Goal: Task Accomplishment & Management: Complete application form

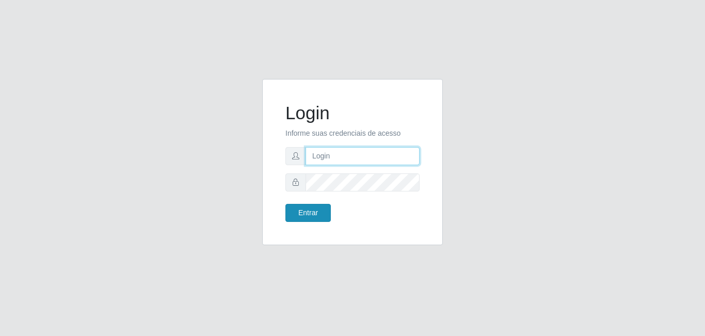
type input "[EMAIL_ADDRESS][DOMAIN_NAME]"
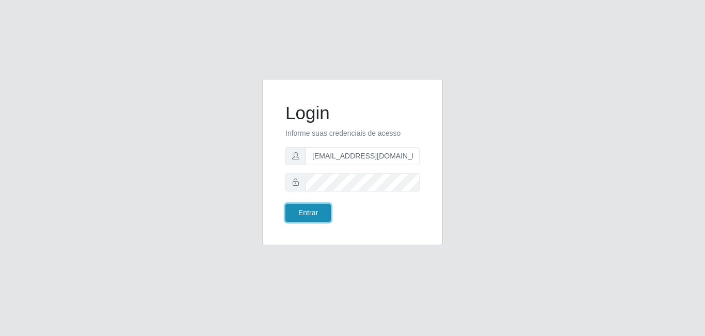
click at [313, 209] on button "Entrar" at bounding box center [307, 213] width 45 height 18
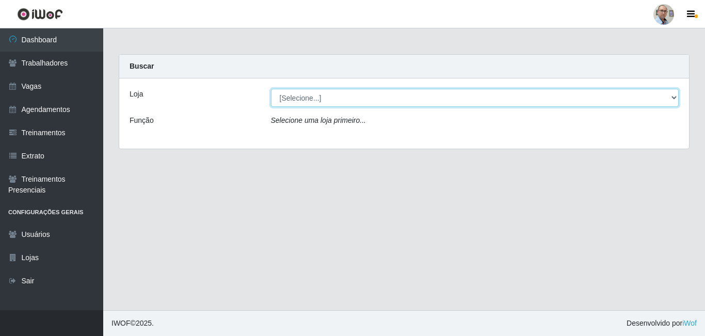
click at [365, 97] on select "[Selecione...] Mar Vermelho - Loja 04" at bounding box center [475, 98] width 408 height 18
select select "251"
click at [271, 89] on select "[Selecione...] Mar Vermelho - Loja 04" at bounding box center [475, 98] width 408 height 18
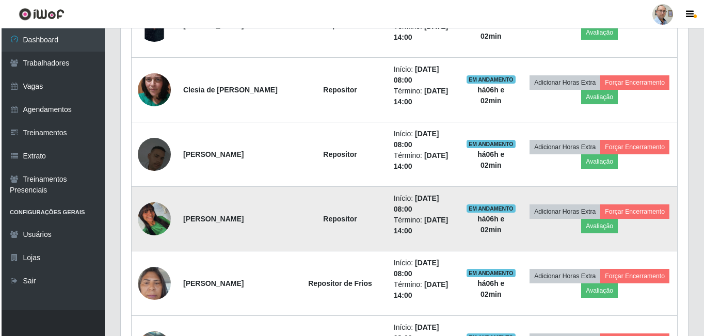
scroll to position [671, 0]
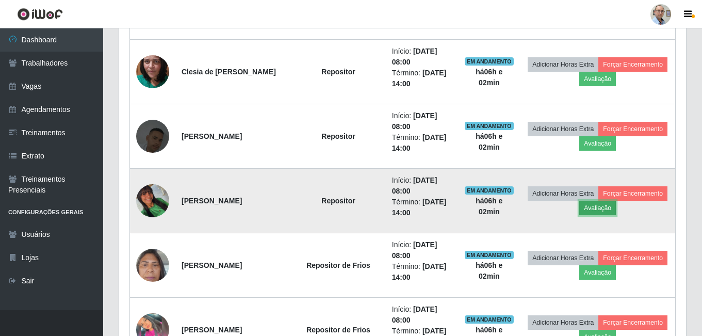
click at [616, 210] on button "Avaliação" at bounding box center [597, 208] width 37 height 14
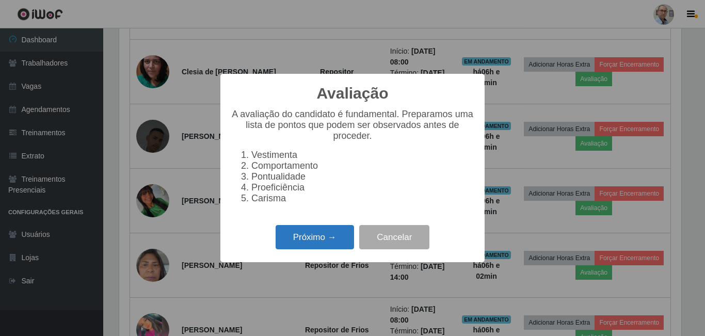
click at [313, 237] on button "Próximo →" at bounding box center [314, 237] width 78 height 24
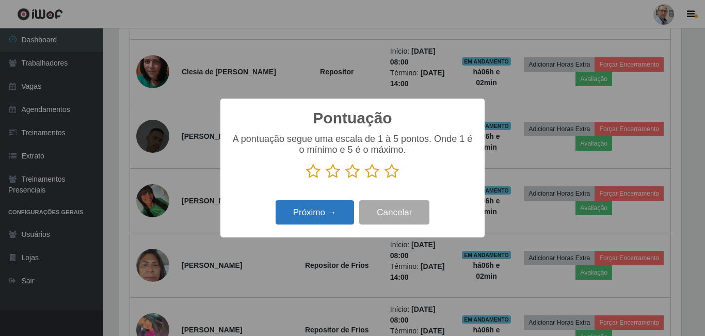
click at [343, 219] on button "Próximo →" at bounding box center [314, 212] width 78 height 24
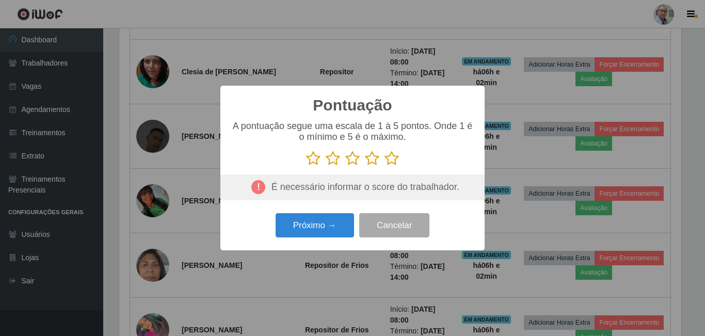
click at [394, 176] on div "É necessário informar o score do trabalhador." at bounding box center [352, 187] width 264 height 26
click at [393, 160] on icon at bounding box center [391, 158] width 14 height 15
click at [384, 166] on input "radio" at bounding box center [384, 166] width 0 height 0
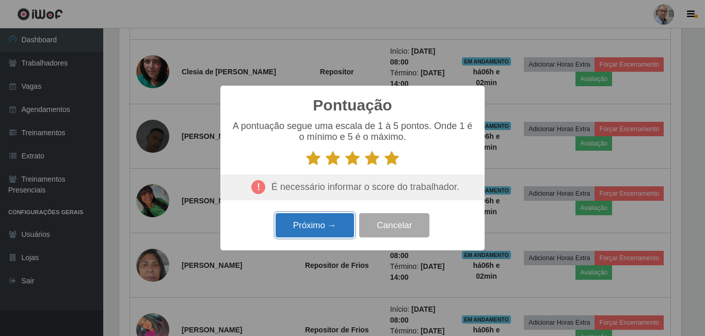
click at [328, 230] on button "Próximo →" at bounding box center [314, 225] width 78 height 24
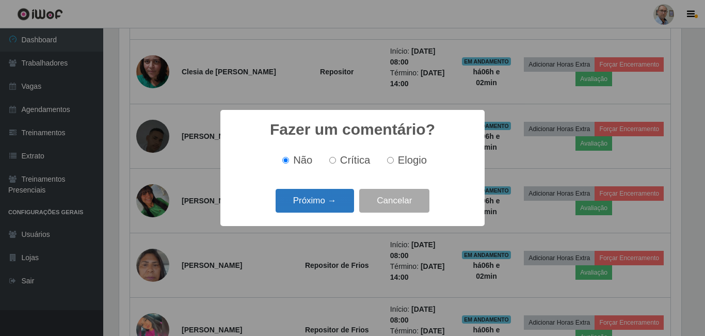
click at [331, 194] on button "Próximo →" at bounding box center [314, 201] width 78 height 24
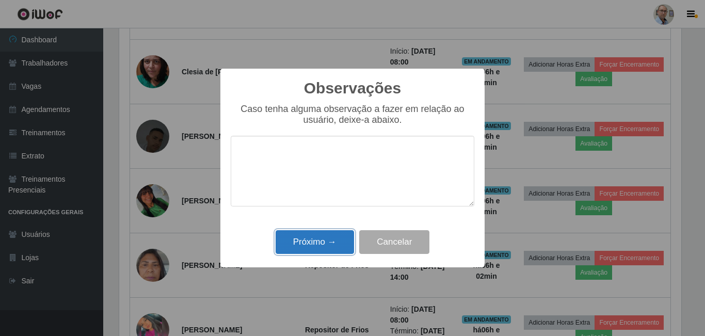
click at [331, 236] on button "Próximo →" at bounding box center [314, 242] width 78 height 24
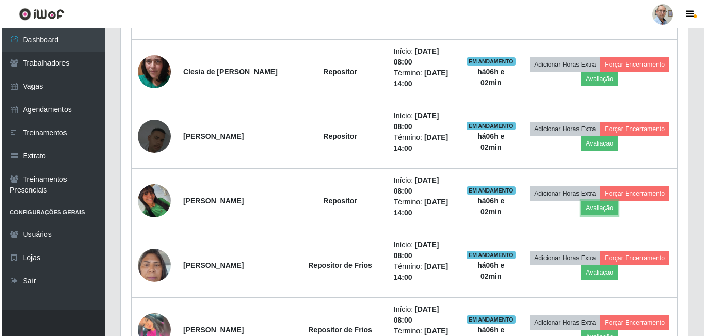
scroll to position [214, 567]
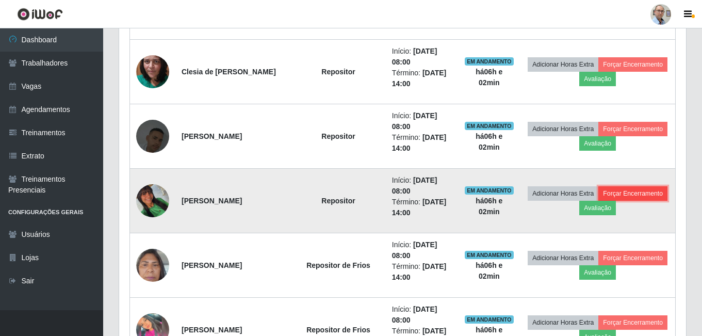
click at [598, 201] on button "Forçar Encerramento" at bounding box center [632, 193] width 69 height 14
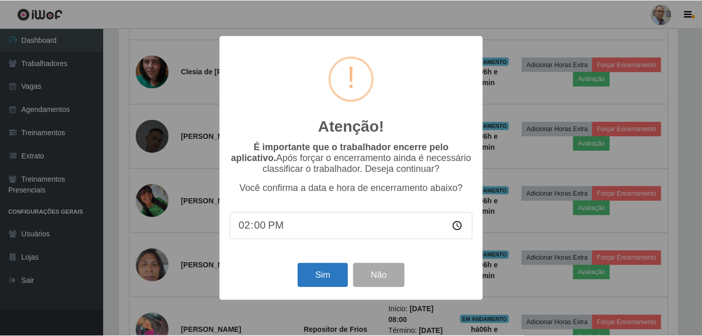
scroll to position [214, 562]
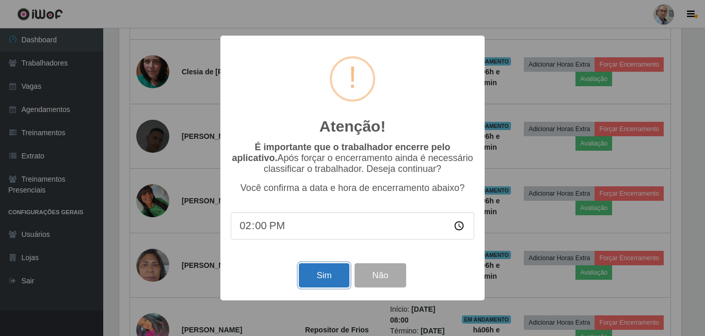
click at [328, 272] on button "Sim" at bounding box center [324, 275] width 50 height 24
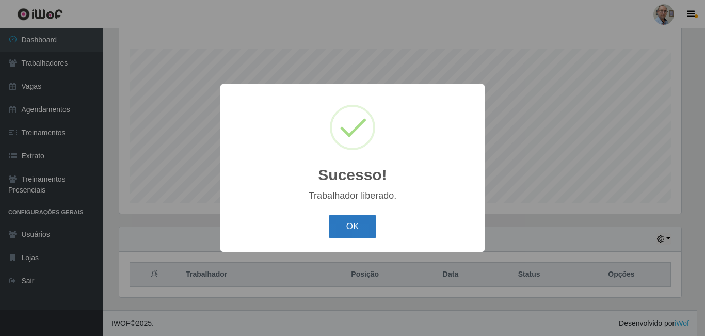
click at [357, 225] on button "OK" at bounding box center [353, 227] width 48 height 24
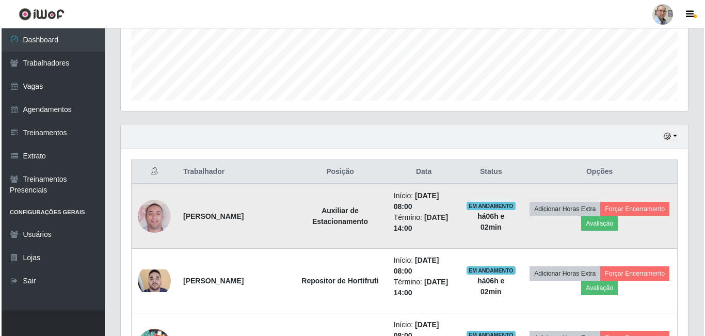
scroll to position [269, 0]
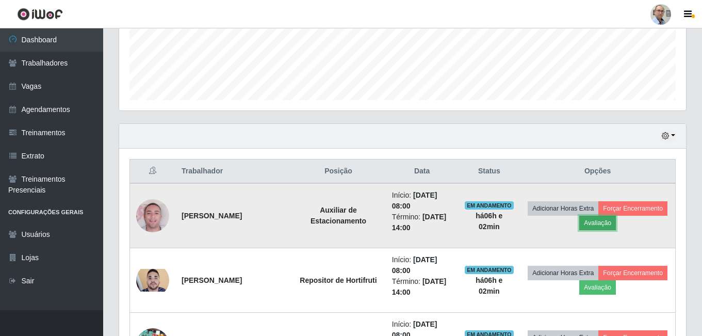
click at [616, 222] on button "Avaliação" at bounding box center [597, 223] width 37 height 14
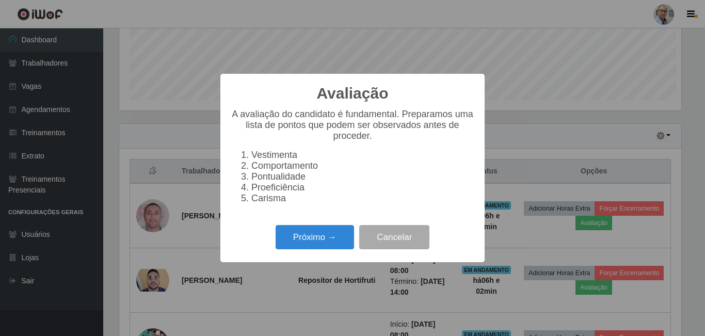
scroll to position [214, 562]
click at [327, 240] on button "Próximo →" at bounding box center [314, 237] width 78 height 24
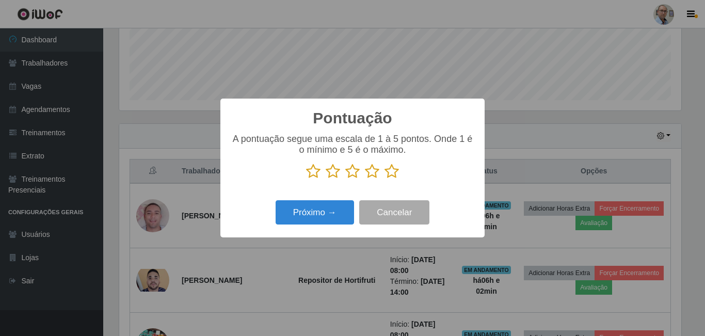
scroll to position [515640, 515292]
click at [390, 172] on icon at bounding box center [391, 171] width 14 height 15
click at [384, 179] on input "radio" at bounding box center [384, 179] width 0 height 0
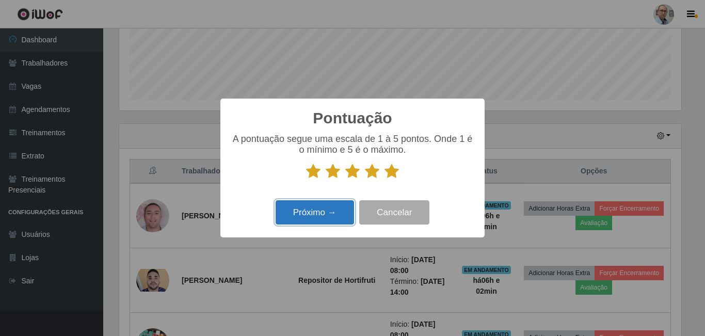
click at [309, 208] on button "Próximo →" at bounding box center [314, 212] width 78 height 24
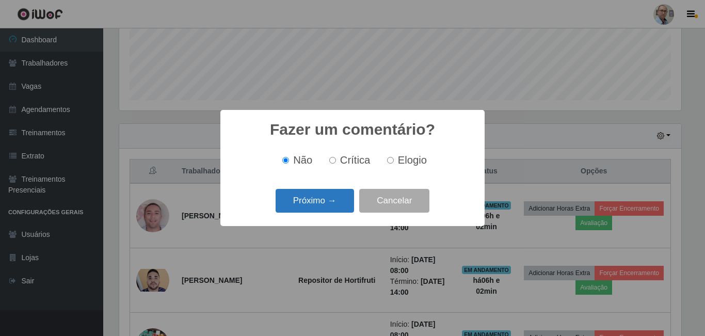
click at [315, 196] on button "Próximo →" at bounding box center [314, 201] width 78 height 24
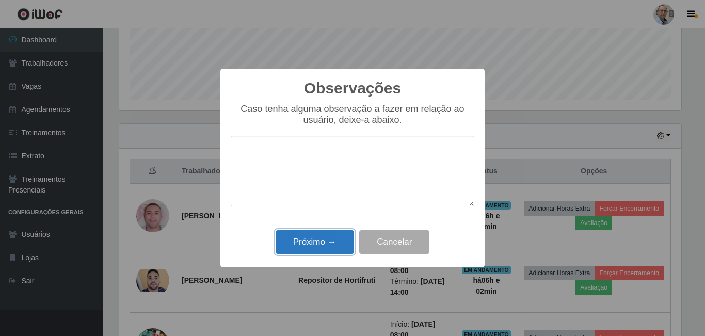
click at [324, 238] on button "Próximo →" at bounding box center [314, 242] width 78 height 24
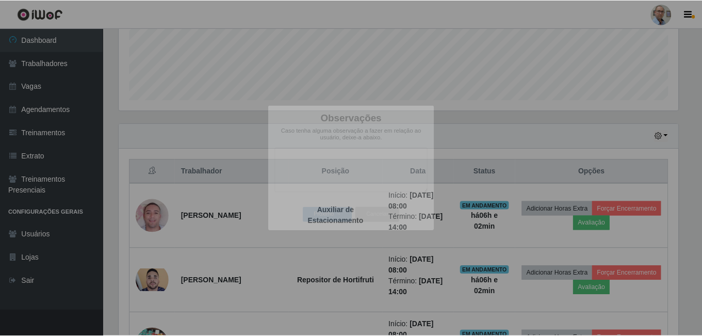
scroll to position [214, 567]
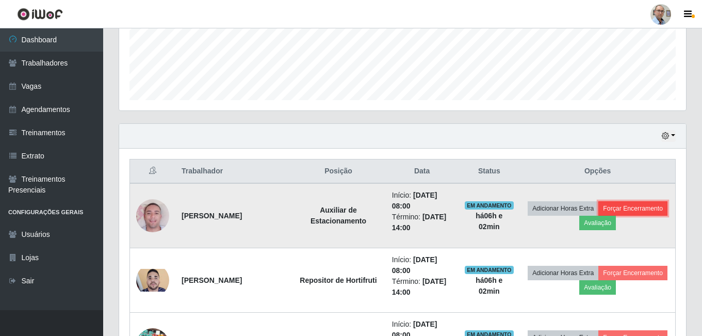
click at [598, 216] on button "Forçar Encerramento" at bounding box center [632, 208] width 69 height 14
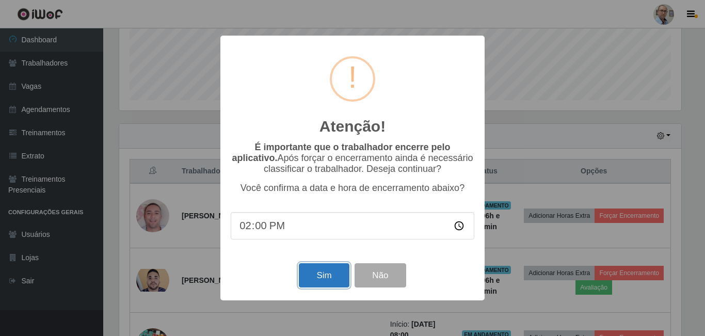
click at [314, 282] on button "Sim" at bounding box center [324, 275] width 50 height 24
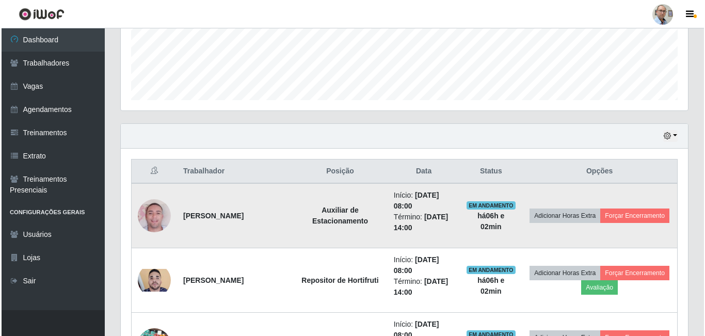
scroll to position [0, 0]
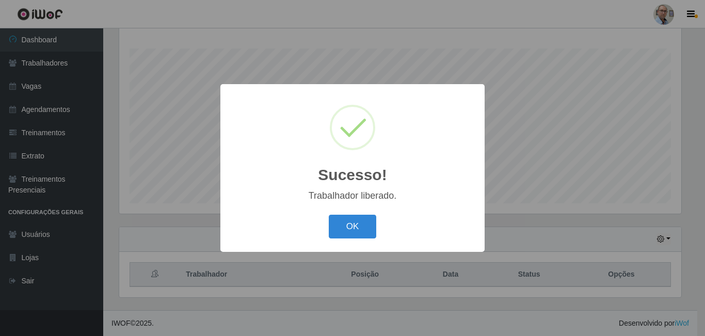
click at [381, 225] on div "OK Cancel" at bounding box center [352, 226] width 243 height 29
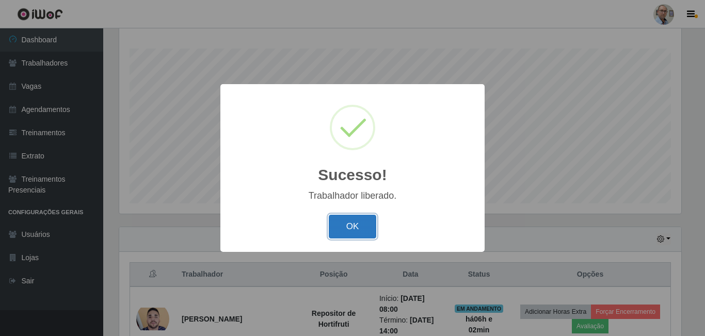
click at [349, 227] on button "OK" at bounding box center [353, 227] width 48 height 24
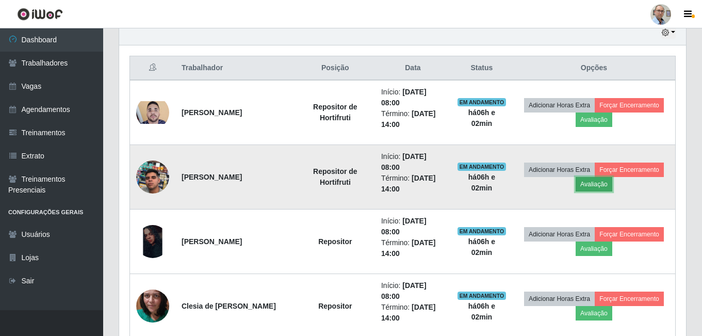
click at [612, 181] on button "Avaliação" at bounding box center [594, 184] width 37 height 14
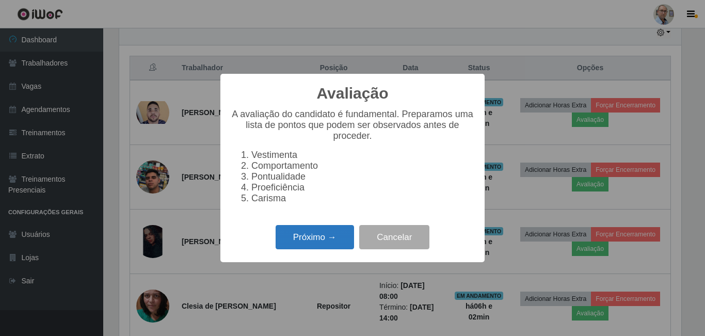
click at [310, 242] on button "Próximo →" at bounding box center [314, 237] width 78 height 24
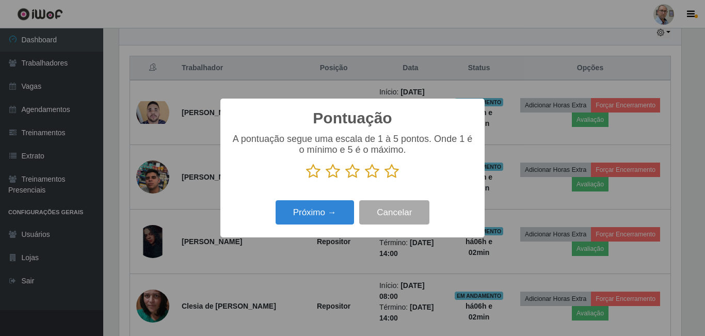
click at [387, 170] on icon at bounding box center [391, 171] width 14 height 15
click at [384, 179] on input "radio" at bounding box center [384, 179] width 0 height 0
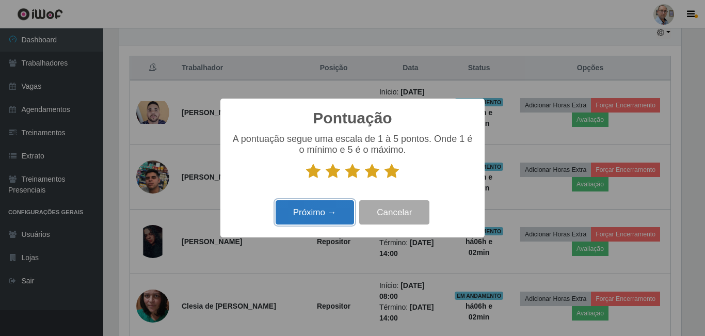
click at [326, 203] on button "Próximo →" at bounding box center [314, 212] width 78 height 24
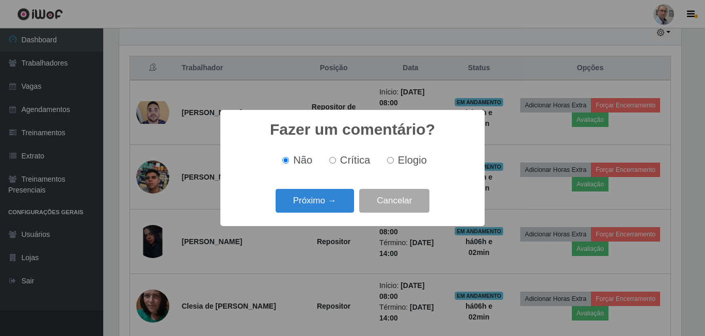
click at [326, 203] on button "Próximo →" at bounding box center [314, 201] width 78 height 24
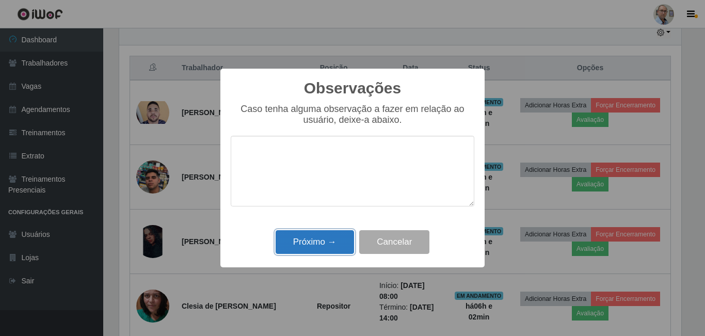
click at [327, 238] on button "Próximo →" at bounding box center [314, 242] width 78 height 24
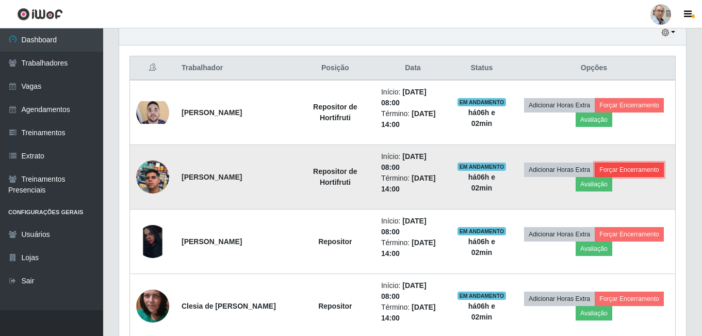
click at [595, 177] on button "Forçar Encerramento" at bounding box center [629, 169] width 69 height 14
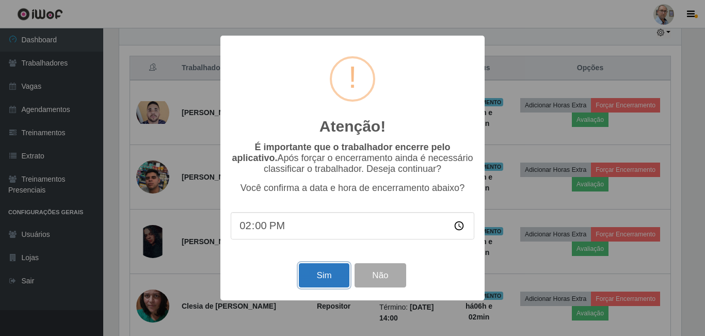
click at [320, 275] on button "Sim" at bounding box center [324, 275] width 50 height 24
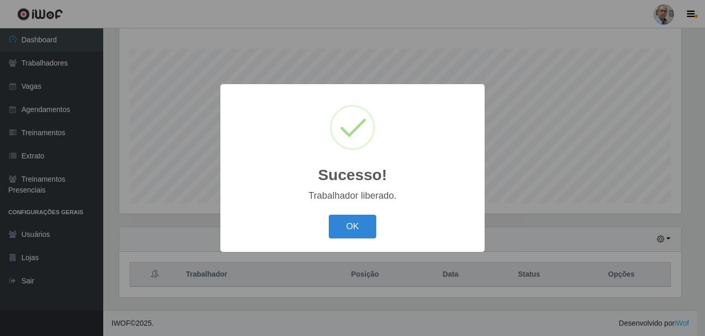
click at [380, 218] on div "OK Cancel" at bounding box center [352, 226] width 243 height 29
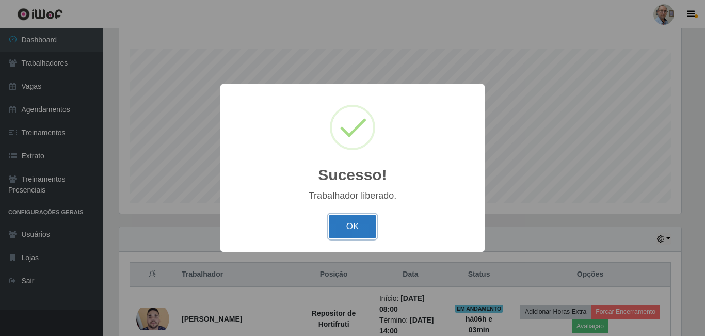
click at [361, 225] on button "OK" at bounding box center [353, 227] width 48 height 24
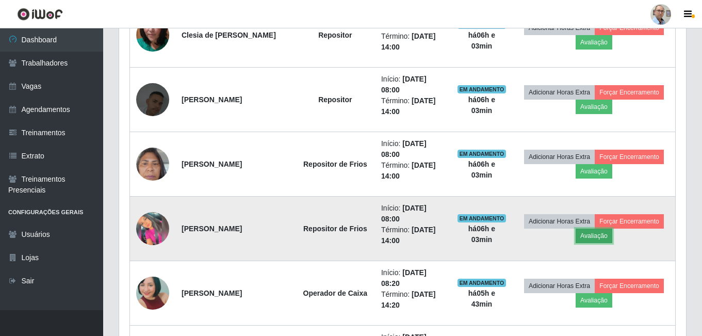
click at [612, 233] on button "Avaliação" at bounding box center [594, 236] width 37 height 14
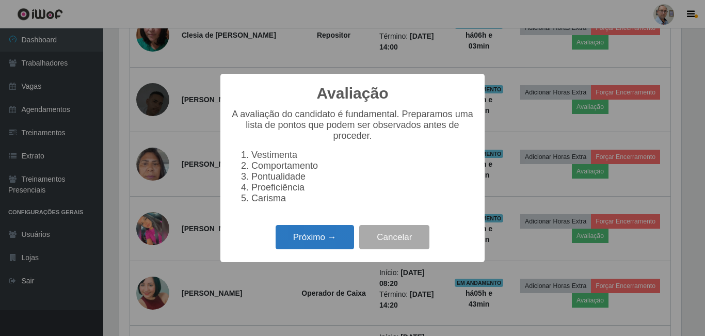
click at [313, 241] on button "Próximo →" at bounding box center [314, 237] width 78 height 24
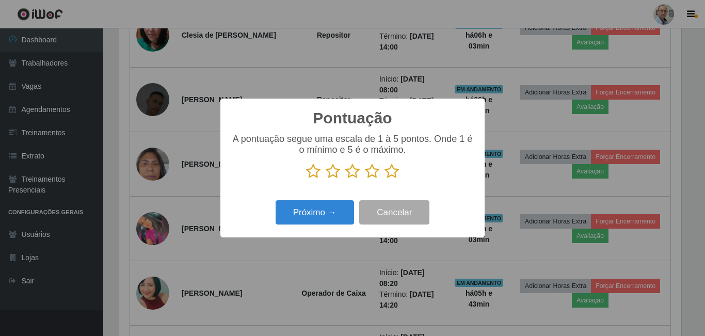
click at [395, 176] on icon at bounding box center [391, 171] width 14 height 15
click at [384, 179] on input "radio" at bounding box center [384, 179] width 0 height 0
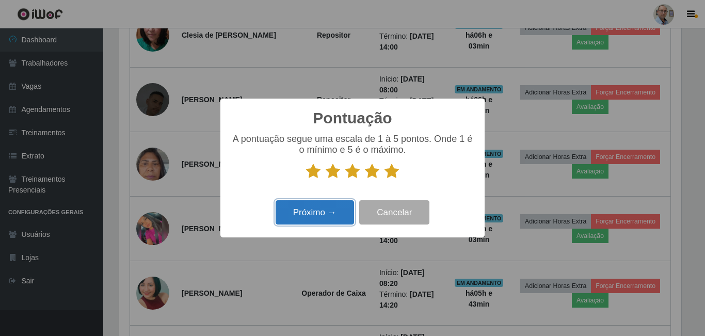
click at [334, 217] on button "Próximo →" at bounding box center [314, 212] width 78 height 24
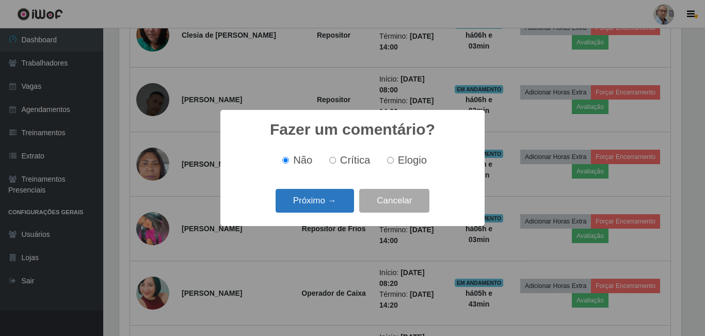
click at [315, 207] on button "Próximo →" at bounding box center [314, 201] width 78 height 24
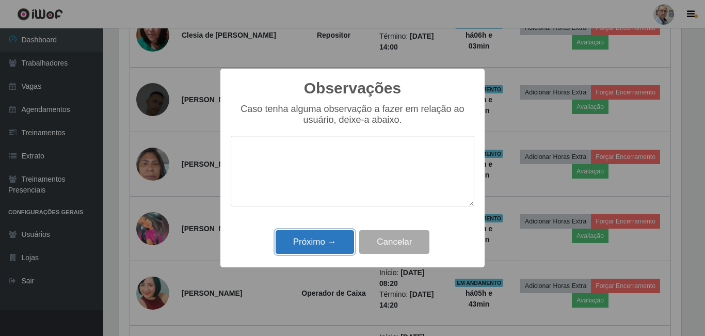
click at [298, 241] on button "Próximo →" at bounding box center [314, 242] width 78 height 24
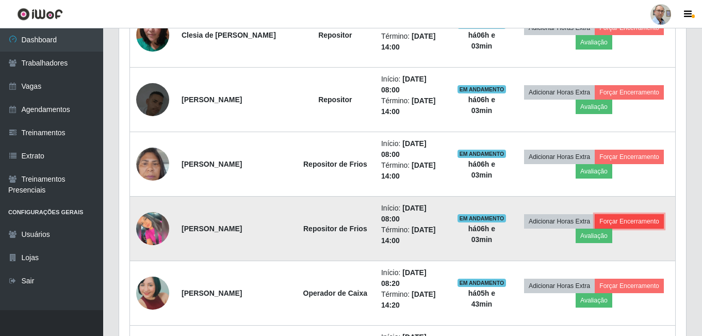
click at [595, 229] on button "Forçar Encerramento" at bounding box center [629, 221] width 69 height 14
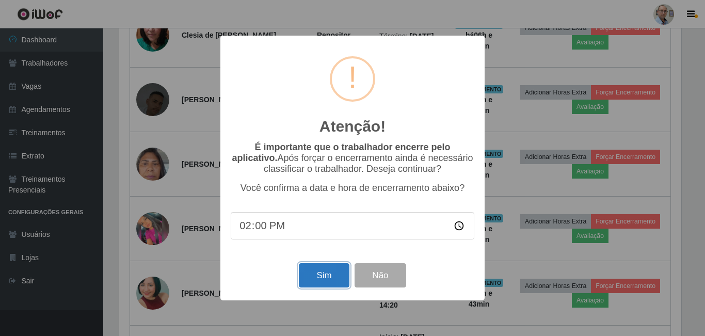
click at [320, 278] on button "Sim" at bounding box center [324, 275] width 50 height 24
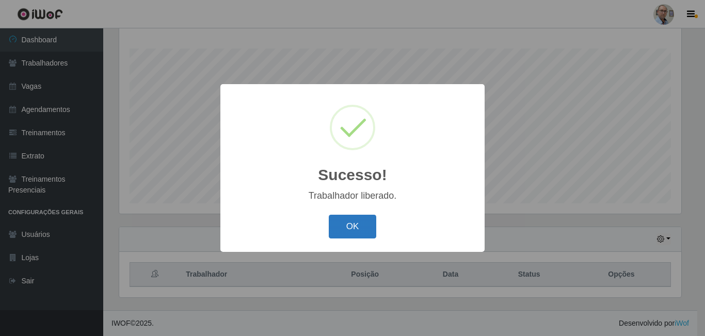
click at [354, 225] on button "OK" at bounding box center [353, 227] width 48 height 24
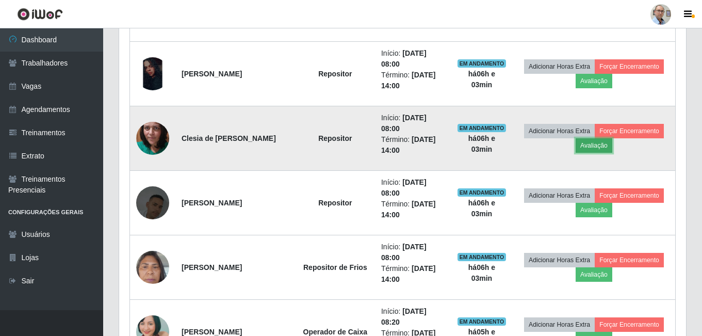
click at [612, 147] on button "Avaliação" at bounding box center [594, 145] width 37 height 14
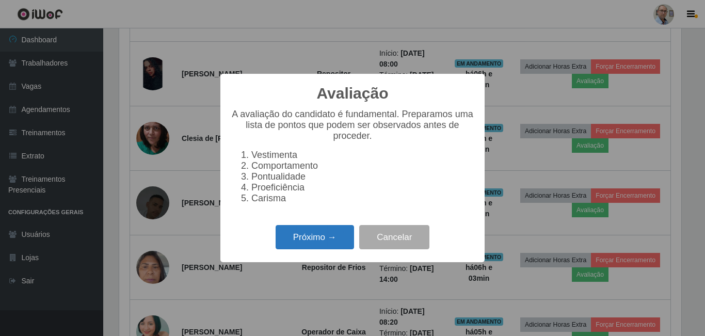
click at [321, 238] on button "Próximo →" at bounding box center [314, 237] width 78 height 24
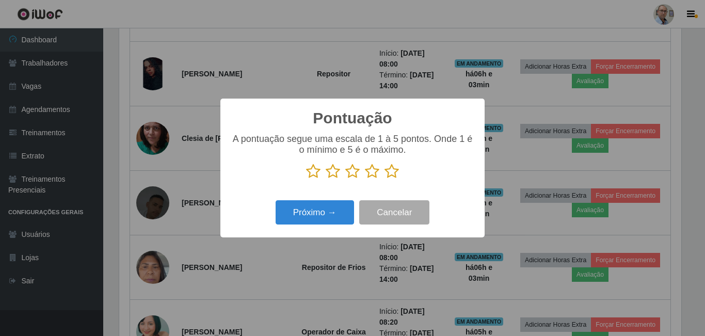
click at [388, 172] on icon at bounding box center [391, 171] width 14 height 15
click at [384, 179] on input "radio" at bounding box center [384, 179] width 0 height 0
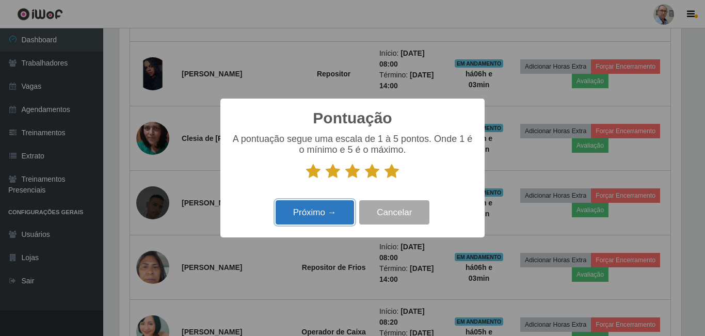
click at [330, 203] on button "Próximo →" at bounding box center [314, 212] width 78 height 24
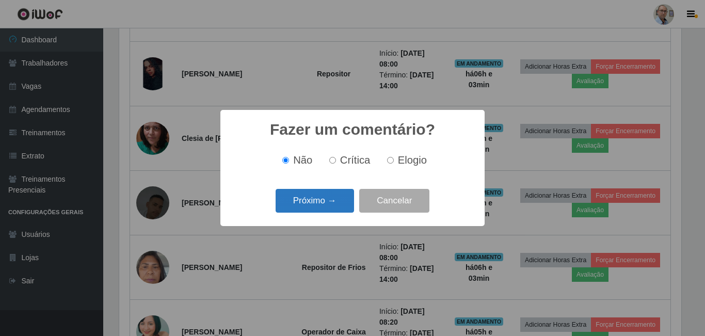
click at [330, 197] on button "Próximo →" at bounding box center [314, 201] width 78 height 24
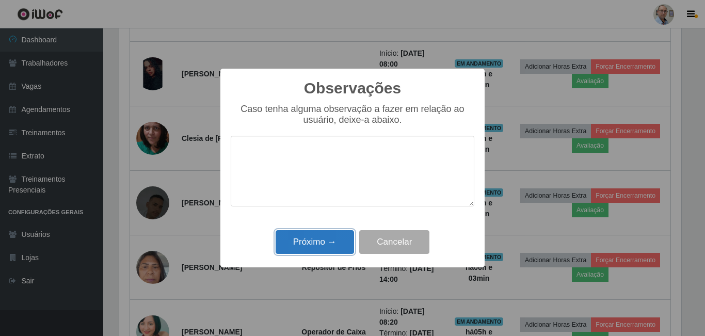
click at [324, 239] on button "Próximo →" at bounding box center [314, 242] width 78 height 24
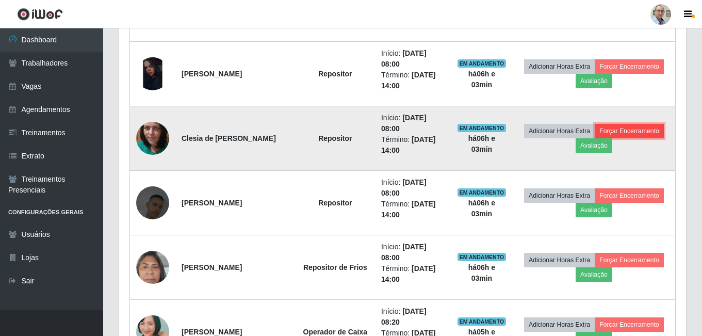
click at [595, 138] on button "Forçar Encerramento" at bounding box center [629, 131] width 69 height 14
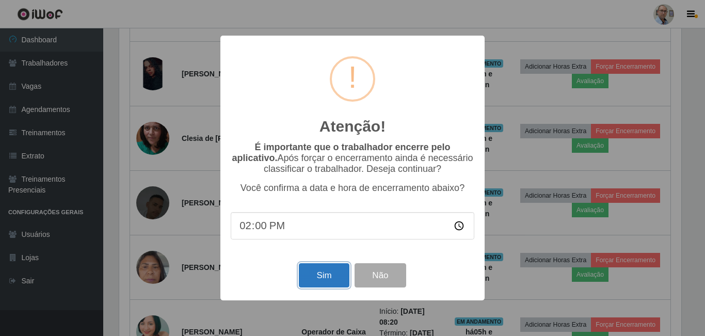
click at [318, 281] on button "Sim" at bounding box center [324, 275] width 50 height 24
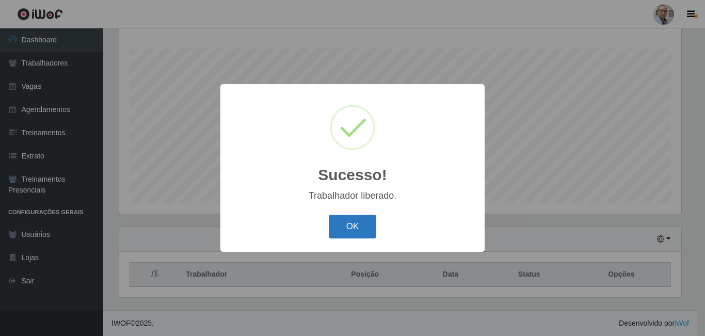
click at [361, 218] on button "OK" at bounding box center [353, 227] width 48 height 24
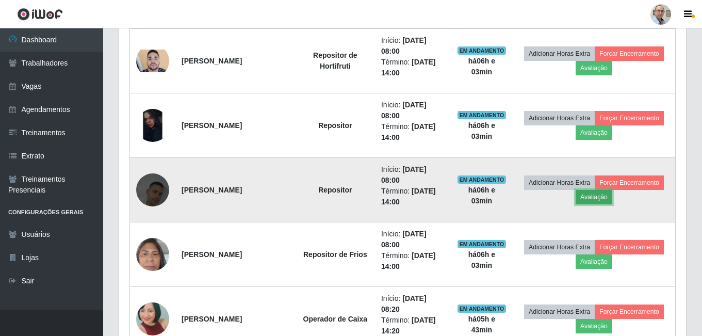
click at [612, 199] on button "Avaliação" at bounding box center [594, 197] width 37 height 14
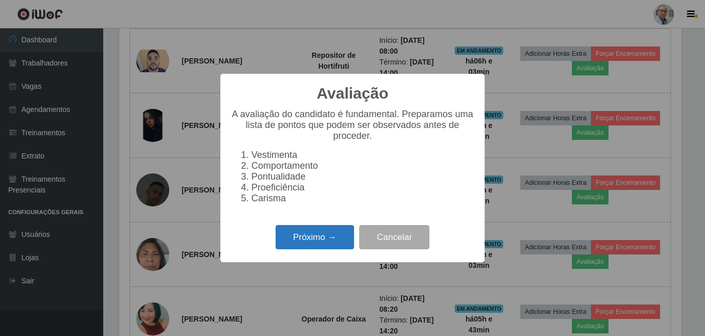
click at [317, 239] on button "Próximo →" at bounding box center [314, 237] width 78 height 24
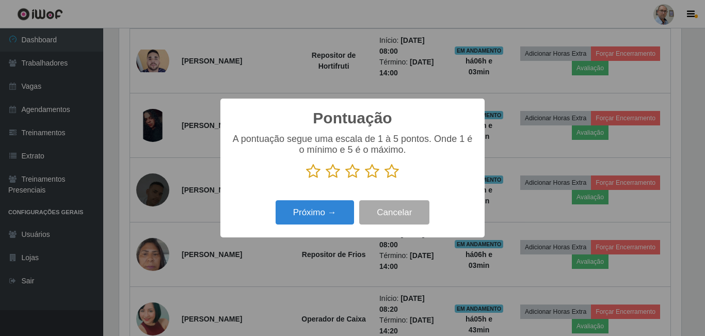
click at [386, 172] on icon at bounding box center [391, 171] width 14 height 15
click at [384, 179] on input "radio" at bounding box center [384, 179] width 0 height 0
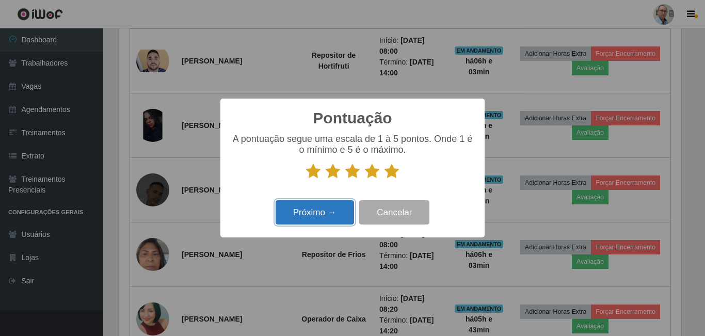
click at [317, 217] on button "Próximo →" at bounding box center [314, 212] width 78 height 24
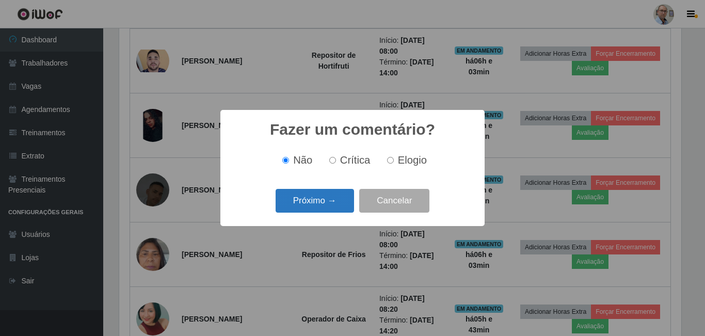
click at [311, 206] on button "Próximo →" at bounding box center [314, 201] width 78 height 24
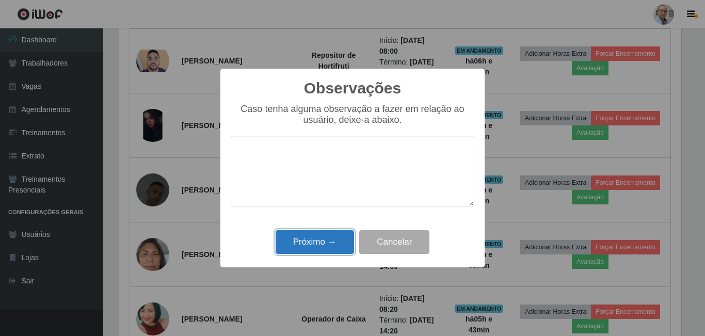
click at [307, 241] on button "Próximo →" at bounding box center [314, 242] width 78 height 24
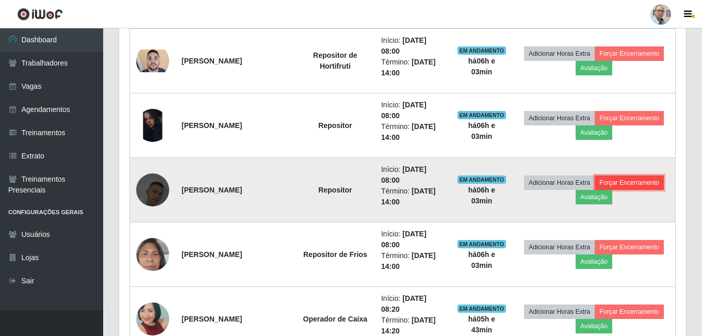
click at [595, 190] on button "Forçar Encerramento" at bounding box center [629, 182] width 69 height 14
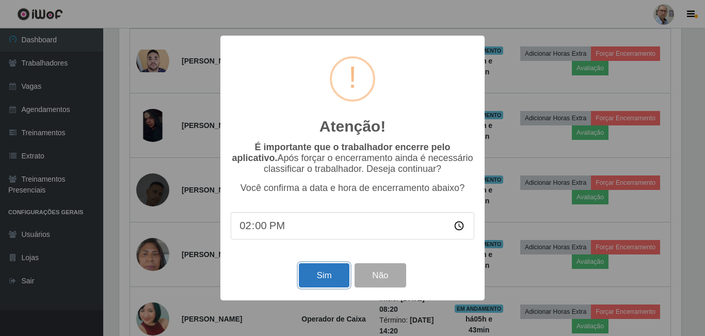
click at [315, 273] on button "Sim" at bounding box center [324, 275] width 50 height 24
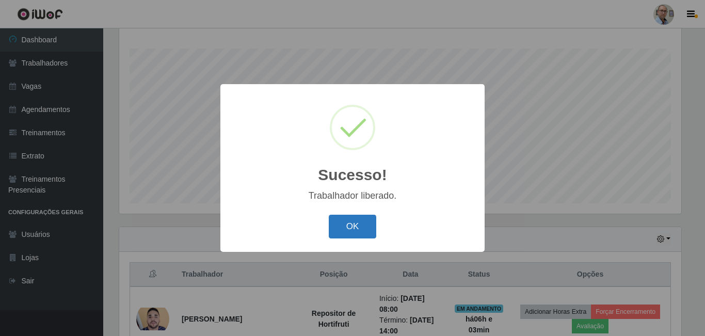
click at [359, 227] on button "OK" at bounding box center [353, 227] width 48 height 24
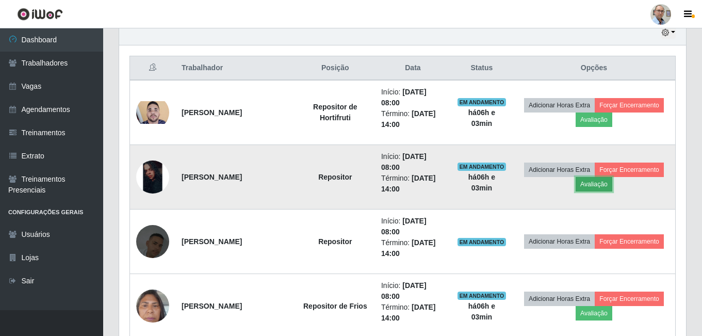
click at [612, 185] on button "Avaliação" at bounding box center [594, 184] width 37 height 14
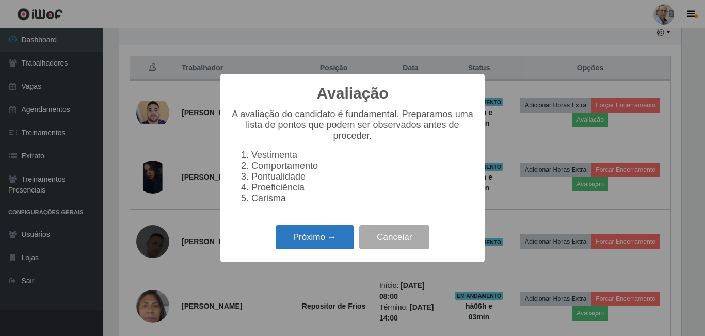
click at [328, 241] on button "Próximo →" at bounding box center [314, 237] width 78 height 24
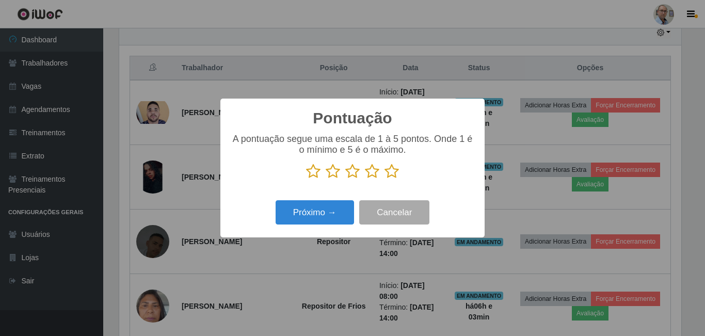
click at [393, 174] on icon at bounding box center [391, 171] width 14 height 15
click at [384, 179] on input "radio" at bounding box center [384, 179] width 0 height 0
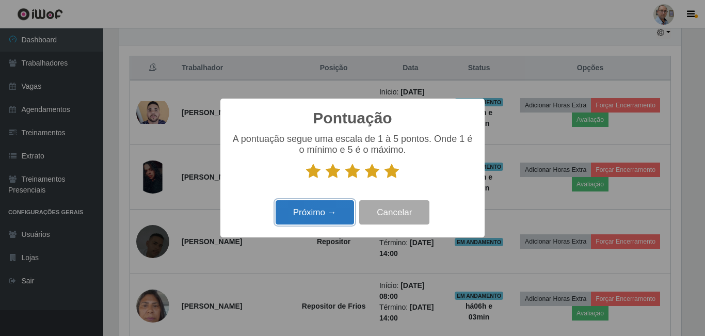
click at [326, 207] on button "Próximo →" at bounding box center [314, 212] width 78 height 24
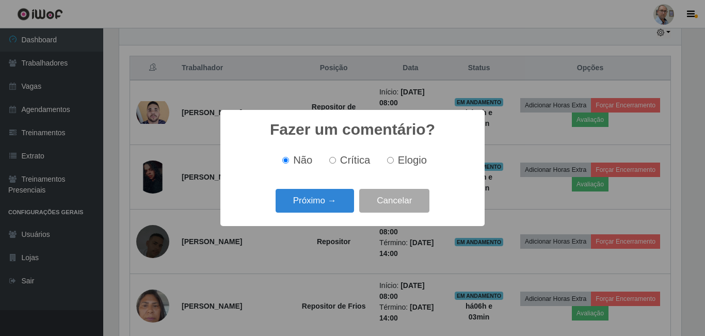
click at [326, 207] on button "Próximo →" at bounding box center [314, 201] width 78 height 24
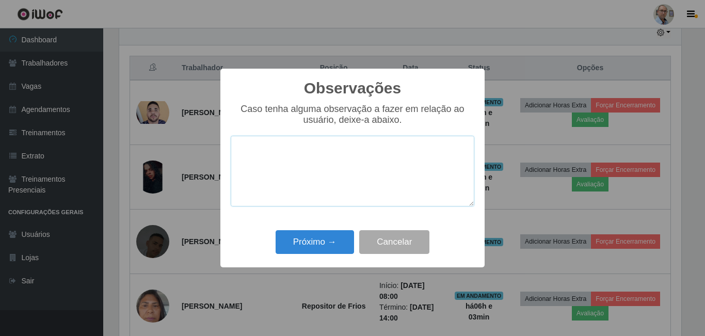
click at [319, 205] on textarea at bounding box center [352, 171] width 243 height 71
click at [312, 246] on button "Próximo →" at bounding box center [314, 242] width 78 height 24
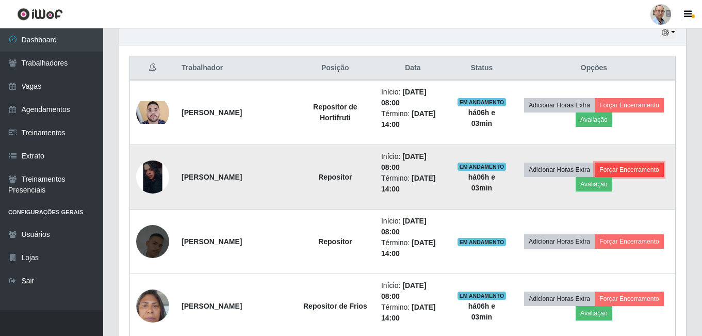
click at [595, 177] on button "Forçar Encerramento" at bounding box center [629, 169] width 69 height 14
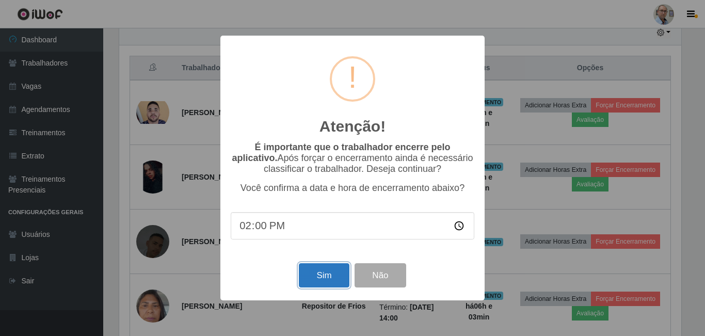
click at [324, 272] on button "Sim" at bounding box center [324, 275] width 50 height 24
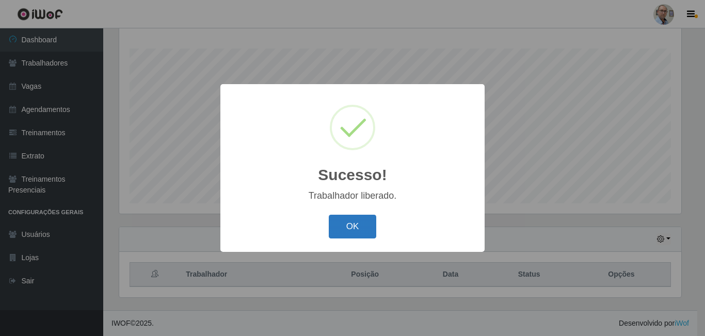
click at [356, 221] on button "OK" at bounding box center [353, 227] width 48 height 24
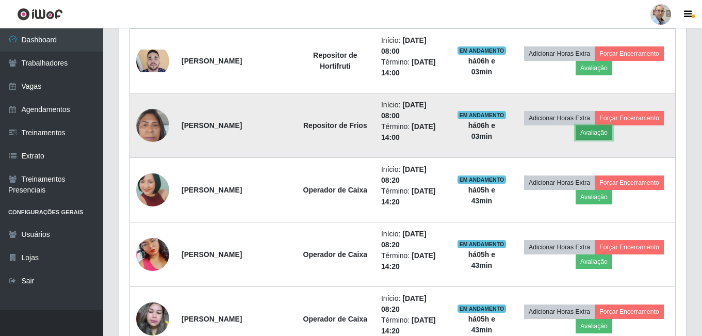
click at [612, 137] on button "Avaliação" at bounding box center [594, 132] width 37 height 14
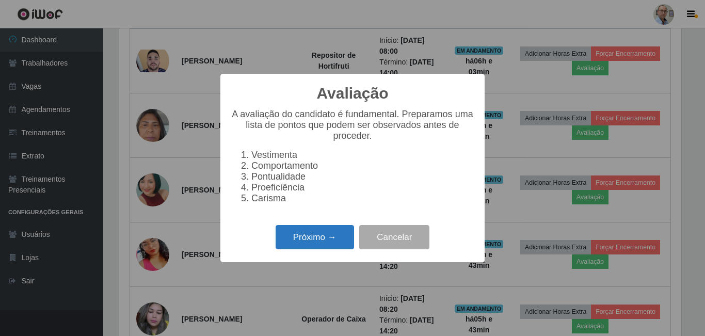
click at [337, 238] on button "Próximo →" at bounding box center [314, 237] width 78 height 24
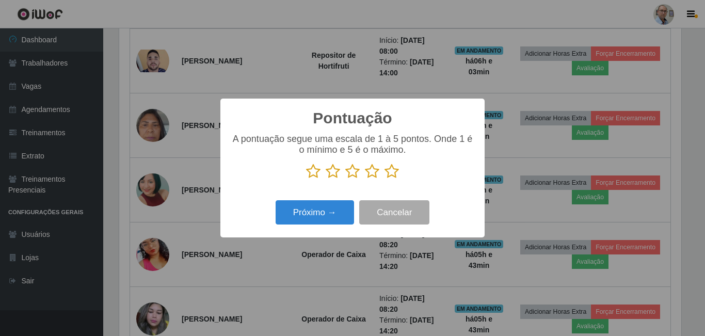
click at [394, 172] on icon at bounding box center [391, 171] width 14 height 15
click at [384, 179] on input "radio" at bounding box center [384, 179] width 0 height 0
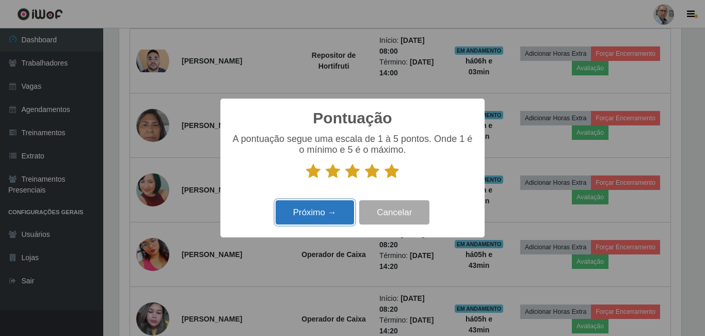
click at [314, 211] on button "Próximo →" at bounding box center [314, 212] width 78 height 24
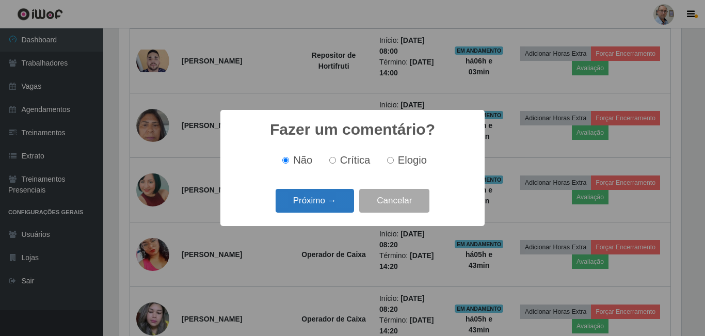
click at [314, 204] on button "Próximo →" at bounding box center [314, 201] width 78 height 24
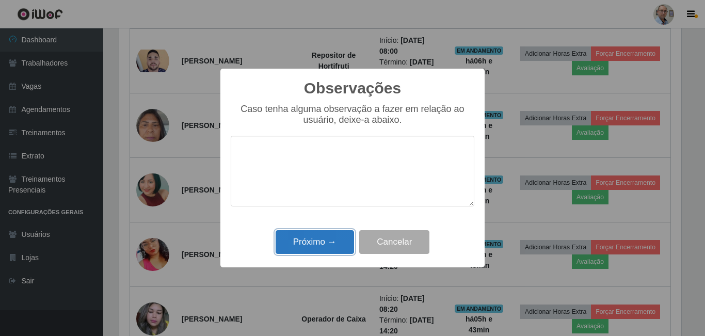
click at [313, 238] on button "Próximo →" at bounding box center [314, 242] width 78 height 24
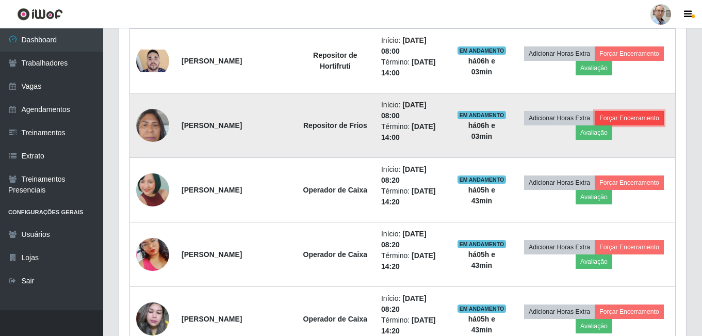
click at [595, 125] on button "Forçar Encerramento" at bounding box center [629, 118] width 69 height 14
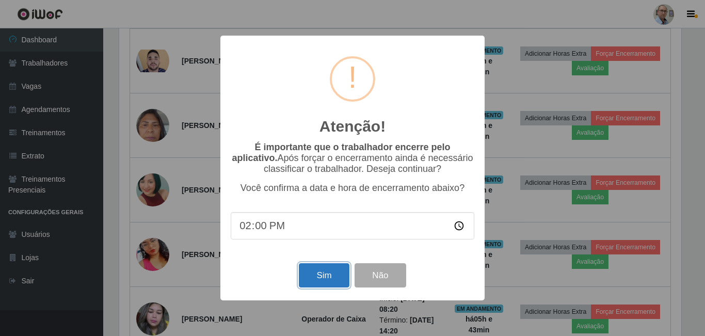
click at [330, 274] on button "Sim" at bounding box center [324, 275] width 50 height 24
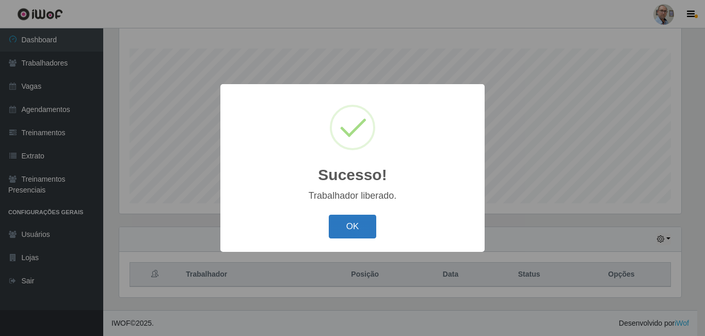
click at [352, 230] on button "OK" at bounding box center [353, 227] width 48 height 24
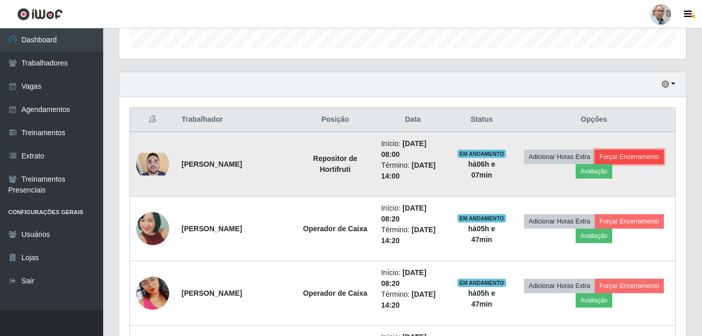
click at [595, 164] on button "Forçar Encerramento" at bounding box center [629, 157] width 69 height 14
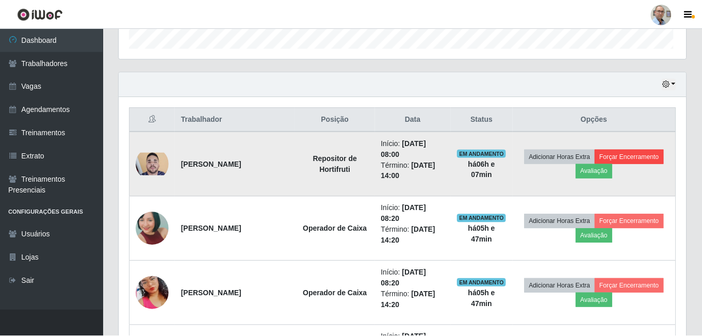
scroll to position [214, 562]
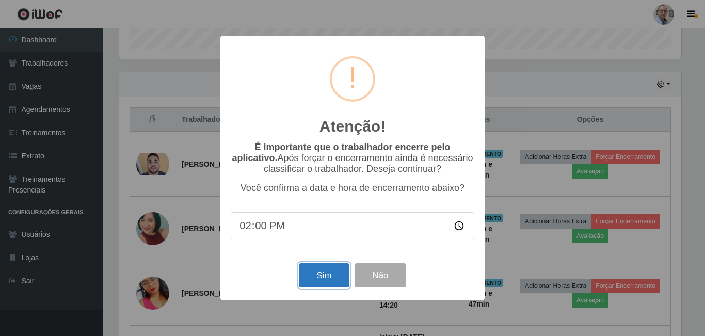
click at [320, 282] on button "Sim" at bounding box center [324, 275] width 50 height 24
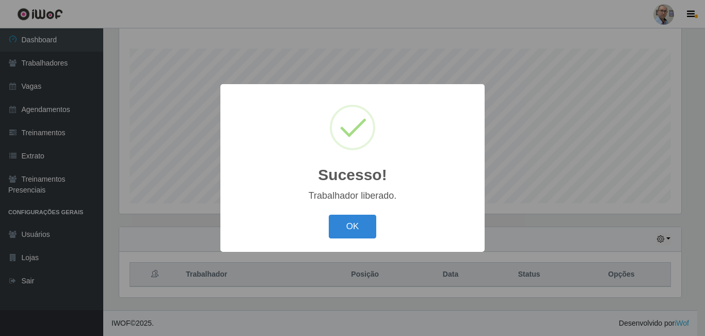
click at [560, 235] on div "Sucesso! × Trabalhador liberado. OK Cancel" at bounding box center [352, 168] width 705 height 336
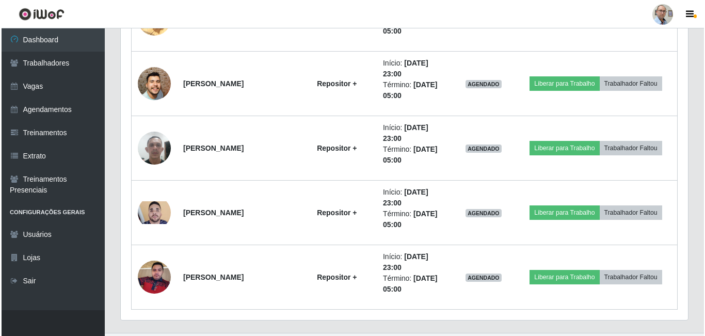
scroll to position [3003, 0]
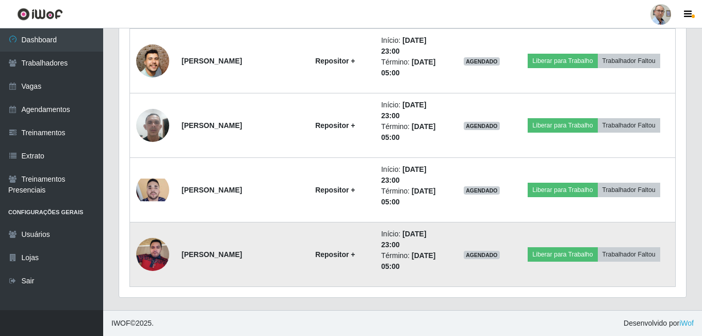
click at [155, 251] on img at bounding box center [152, 254] width 33 height 44
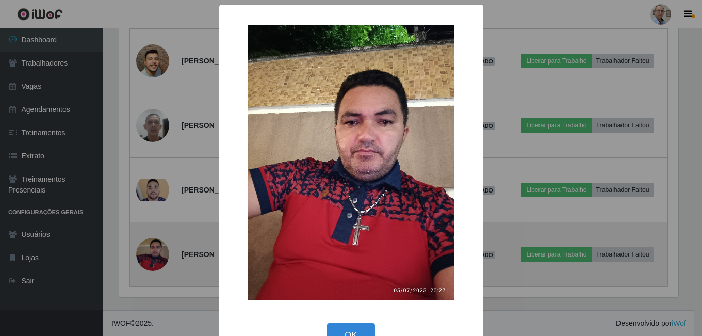
scroll to position [214, 562]
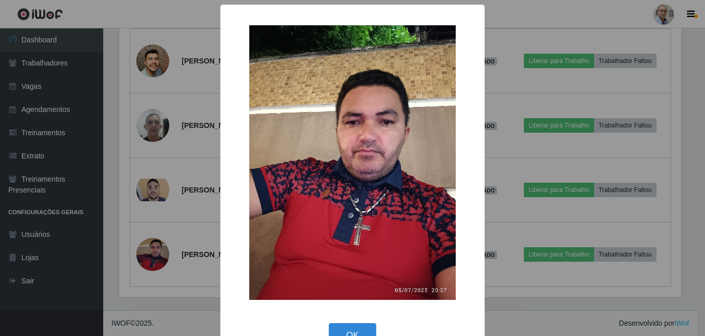
click at [152, 226] on div "× OK Cancel" at bounding box center [352, 168] width 705 height 336
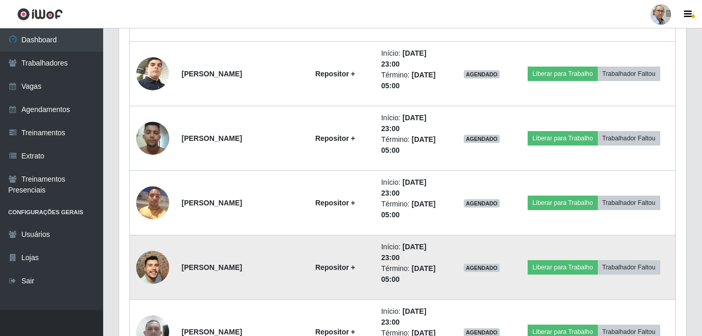
scroll to position [2745, 0]
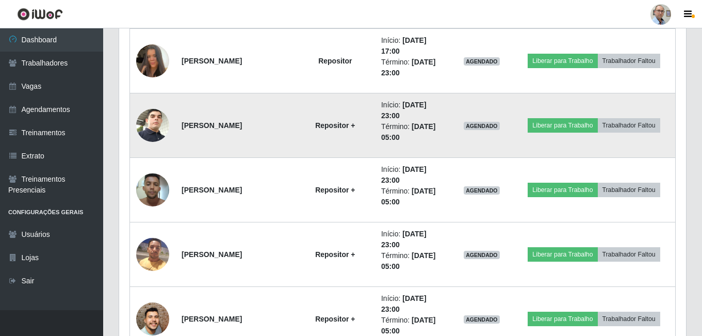
click at [150, 130] on img at bounding box center [152, 125] width 33 height 59
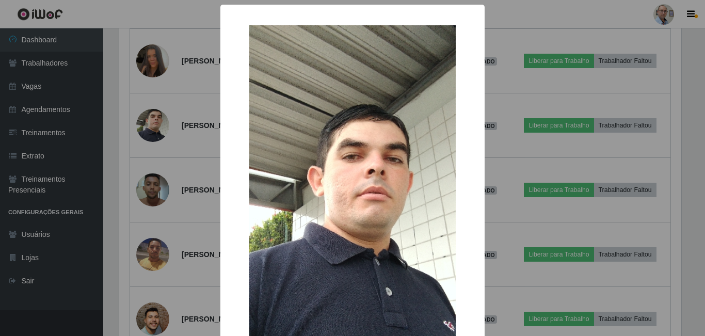
click at [107, 188] on div "× OK Cancel" at bounding box center [352, 168] width 705 height 336
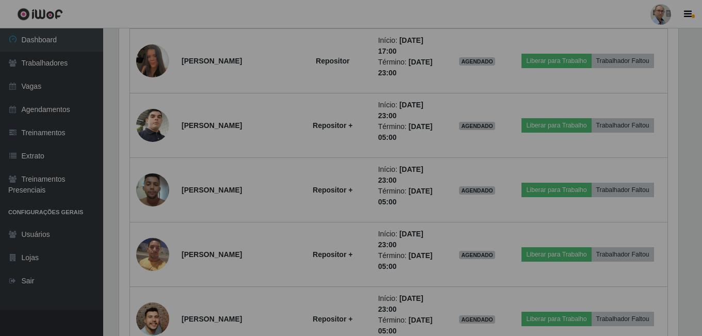
scroll to position [214, 567]
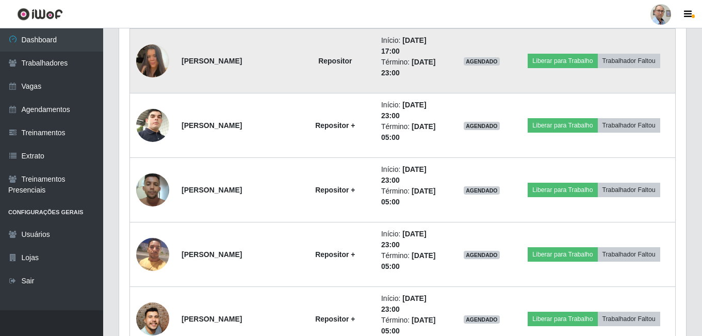
click at [156, 61] on img at bounding box center [152, 60] width 33 height 59
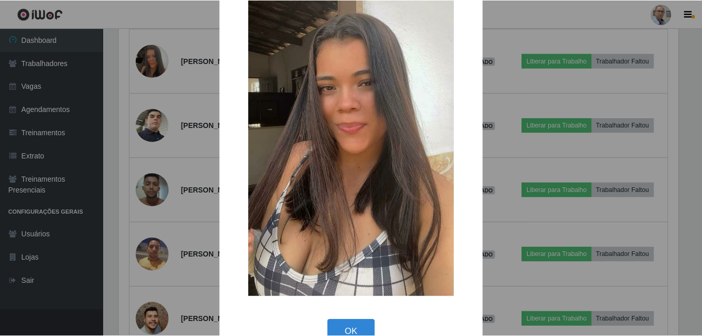
scroll to position [103, 0]
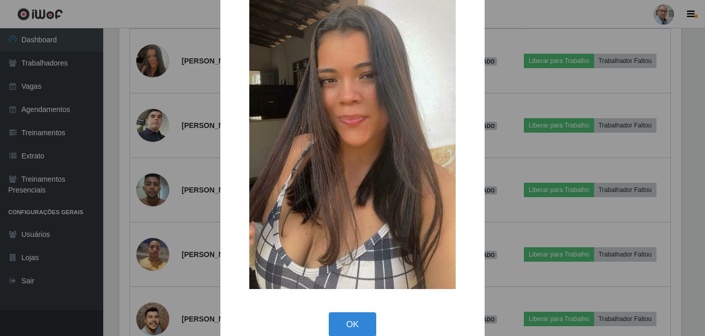
click at [82, 157] on div "× OK Cancel" at bounding box center [352, 168] width 705 height 336
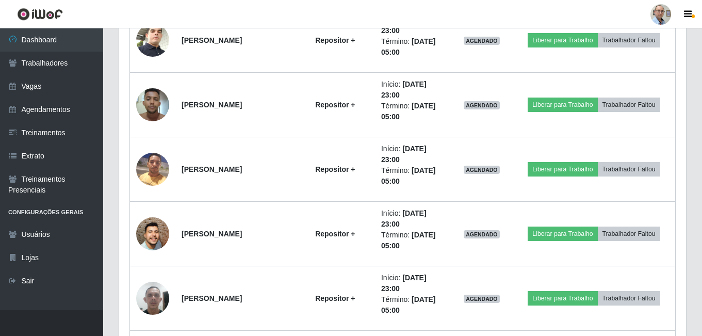
scroll to position [2848, 0]
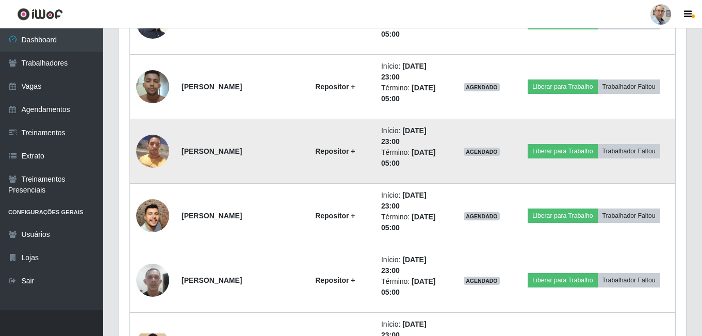
click at [153, 150] on img at bounding box center [152, 151] width 33 height 44
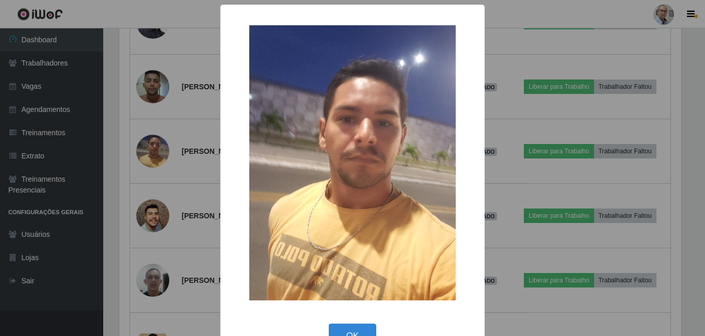
click at [99, 162] on div "× OK Cancel" at bounding box center [352, 168] width 705 height 336
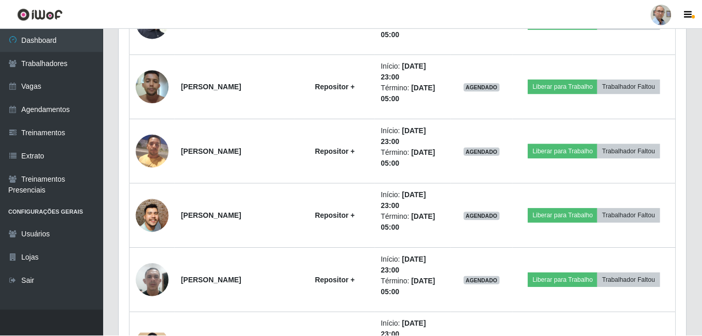
scroll to position [515640, 515287]
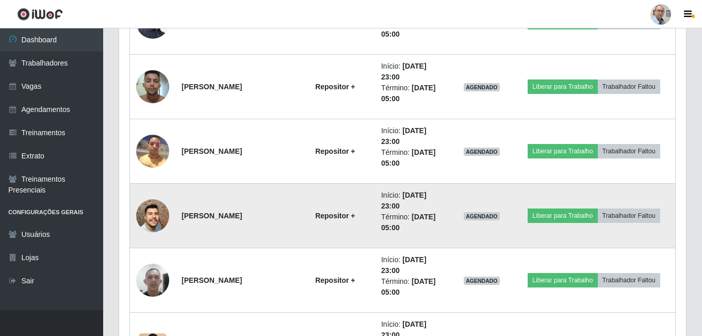
click at [144, 218] on img at bounding box center [152, 215] width 33 height 75
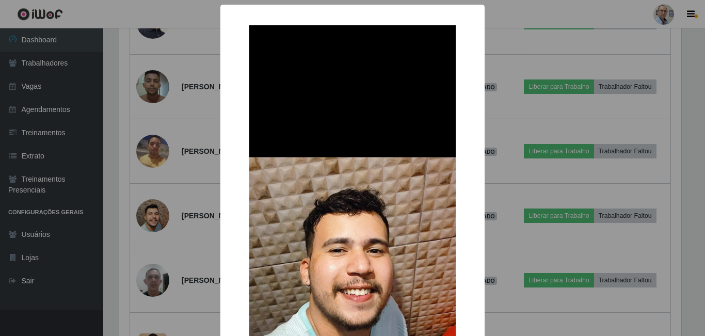
click at [110, 193] on div "× OK Cancel" at bounding box center [352, 168] width 705 height 336
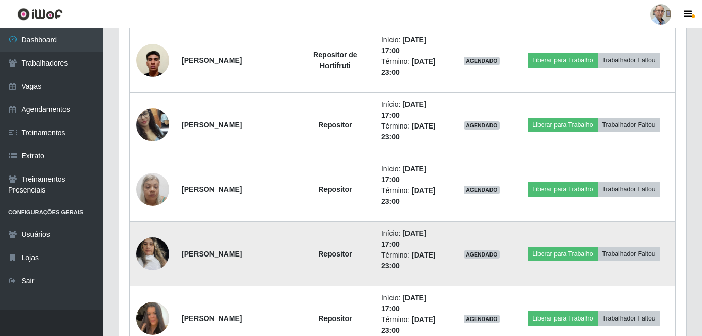
scroll to position [2281, 0]
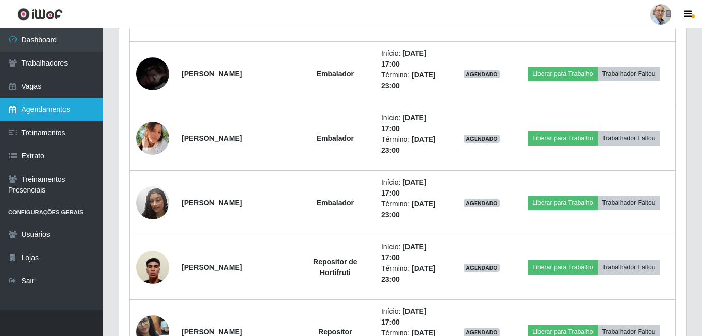
click at [71, 113] on link "Agendamentos" at bounding box center [51, 109] width 103 height 23
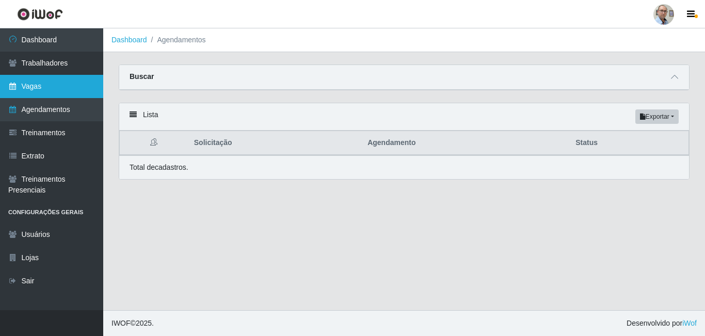
click at [31, 83] on link "Vagas" at bounding box center [51, 86] width 103 height 23
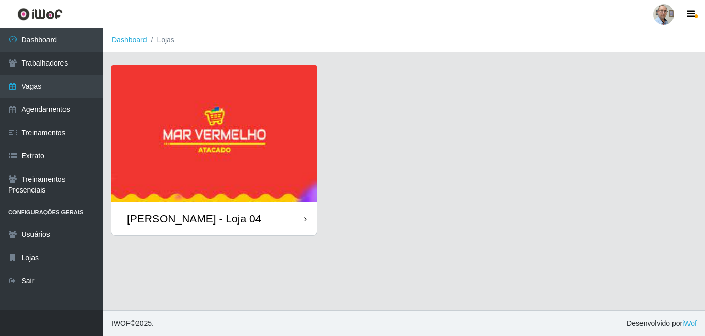
click at [292, 162] on img at bounding box center [213, 133] width 205 height 137
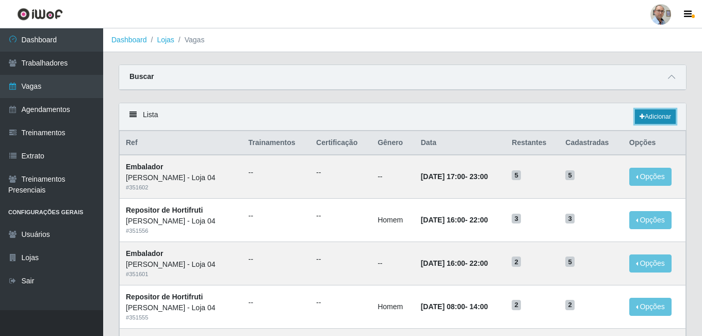
click at [646, 117] on link "Adicionar" at bounding box center [655, 116] width 41 height 14
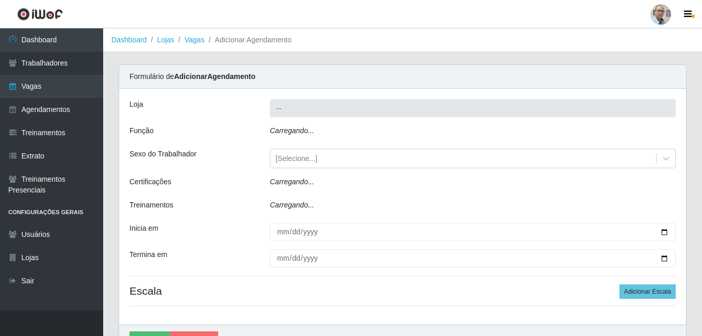
type input "[PERSON_NAME] - Loja 04"
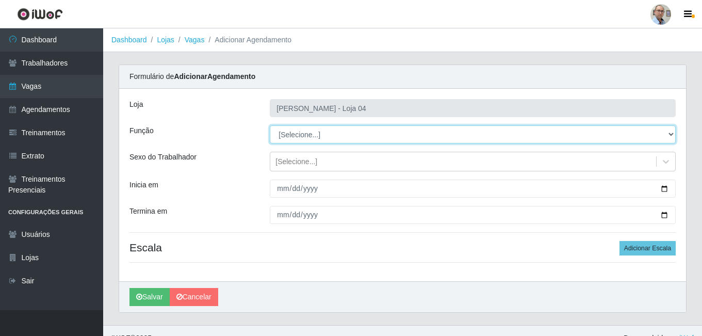
click at [310, 134] on select "[Selecione...] ASG ASG + ASG ++ Auxiliar de Depósito Auxiliar de Depósito + Aux…" at bounding box center [473, 134] width 406 height 18
select select "110"
click at [270, 125] on select "[Selecione...] ASG ASG + ASG ++ Auxiliar de Depósito Auxiliar de Depósito + Aux…" at bounding box center [473, 134] width 406 height 18
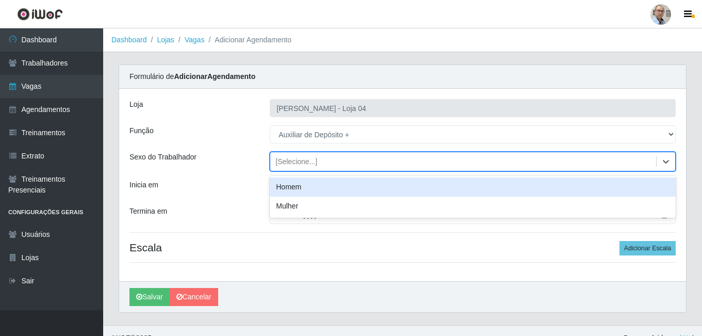
click at [323, 165] on div "[Selecione...]" at bounding box center [463, 161] width 386 height 17
click at [307, 189] on div "Homem" at bounding box center [473, 186] width 406 height 19
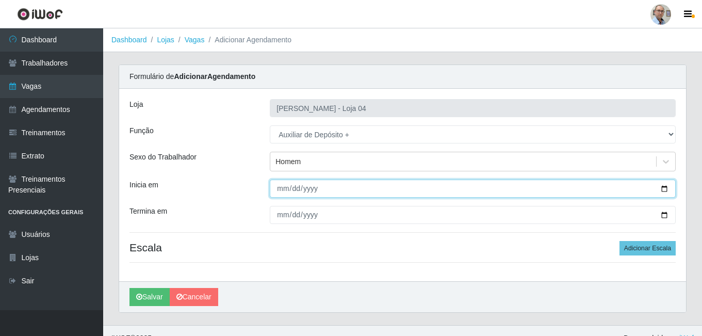
click at [663, 188] on input "Inicia em" at bounding box center [473, 189] width 406 height 18
type input "[DATE]"
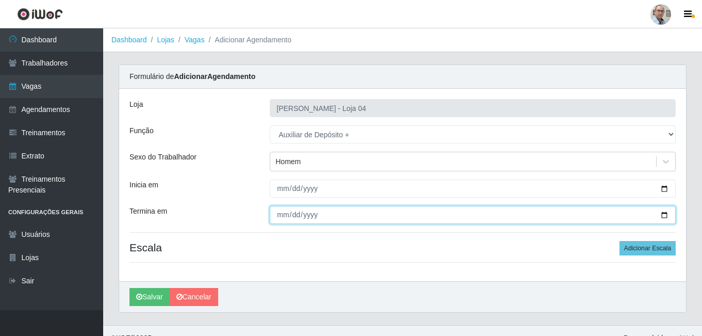
click at [665, 214] on input "Termina em" at bounding box center [473, 215] width 406 height 18
type input "[DATE]"
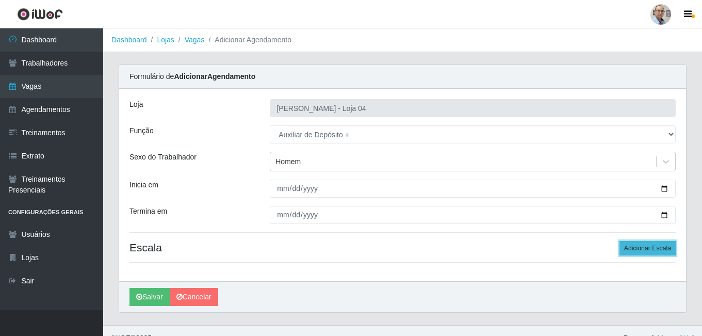
click at [654, 244] on button "Adicionar Escala" at bounding box center [648, 248] width 56 height 14
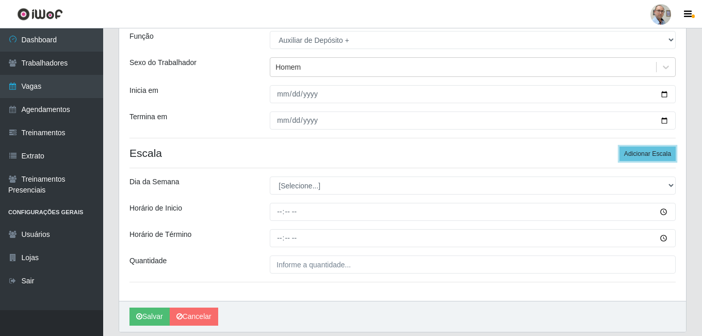
scroll to position [103, 0]
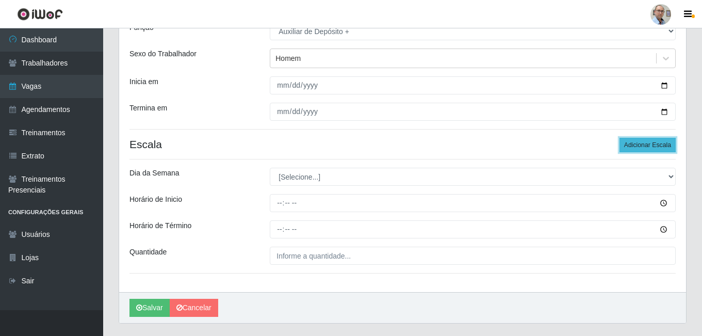
click at [628, 147] on button "Adicionar Escala" at bounding box center [648, 145] width 56 height 14
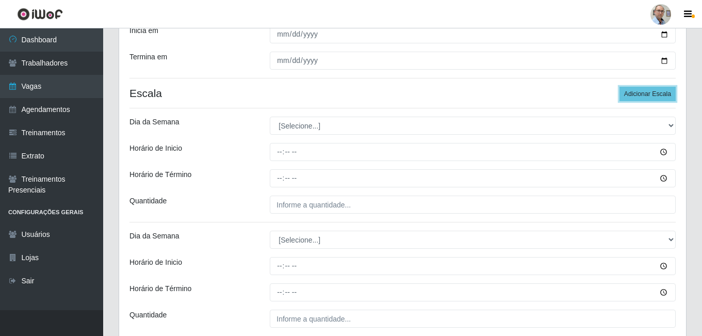
scroll to position [155, 0]
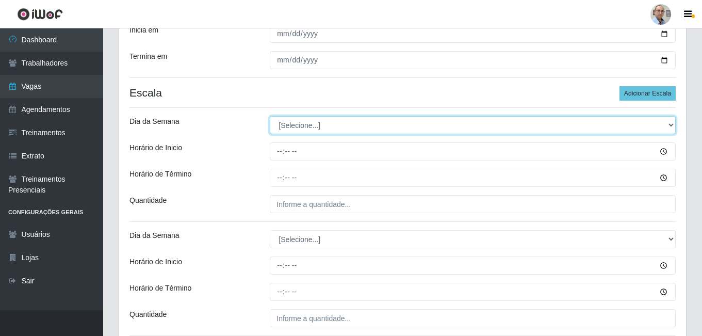
click at [302, 125] on select "[Selecione...] Segunda Terça Quarta Quinta Sexta Sábado Domingo" at bounding box center [473, 125] width 406 height 18
select select "5"
click at [270, 116] on select "[Selecione...] Segunda Terça Quarta Quinta Sexta Sábado Domingo" at bounding box center [473, 125] width 406 height 18
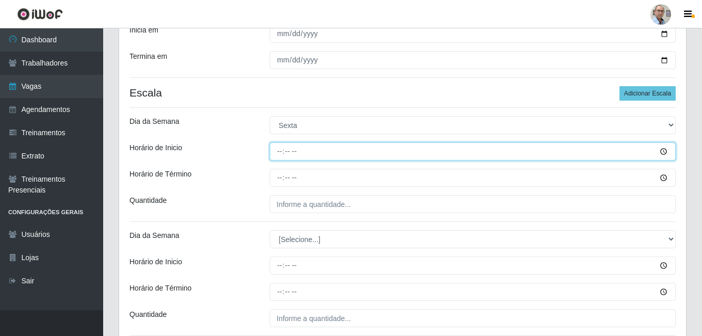
click at [279, 150] on input "Horário de Inicio" at bounding box center [473, 151] width 406 height 18
type input "23:00"
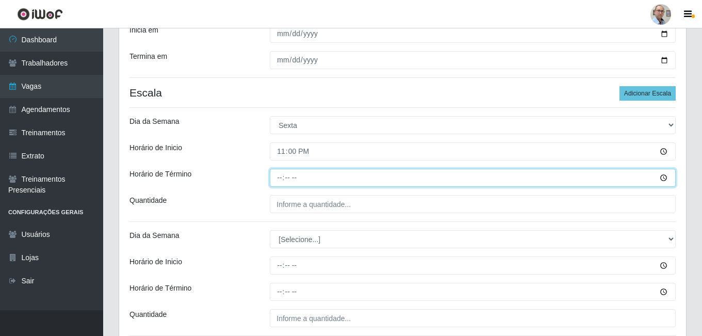
click at [316, 181] on input "Horário de Término" at bounding box center [473, 178] width 406 height 18
type input "05:00"
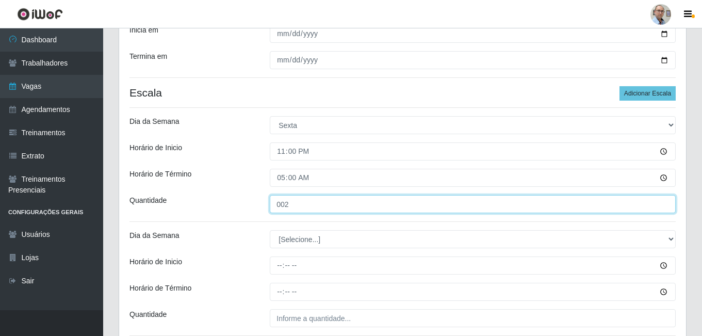
type input "002"
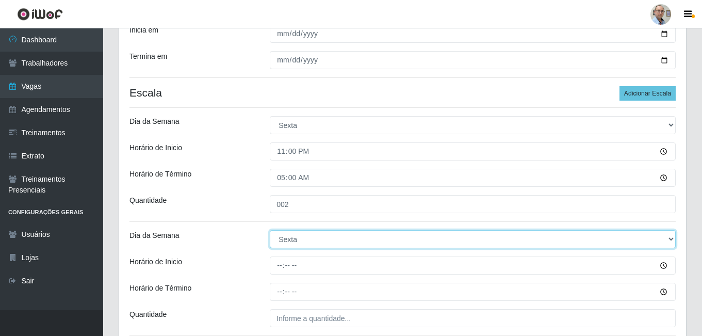
select select "6"
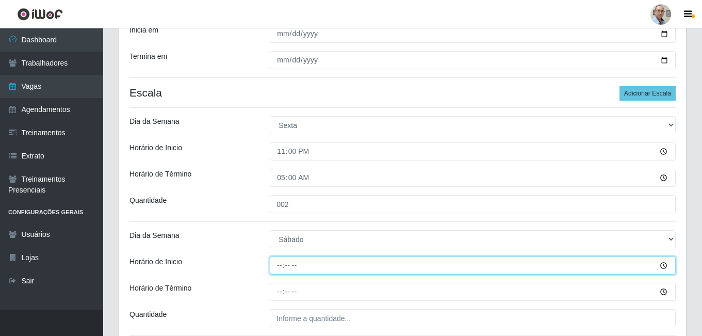
type input "23:00"
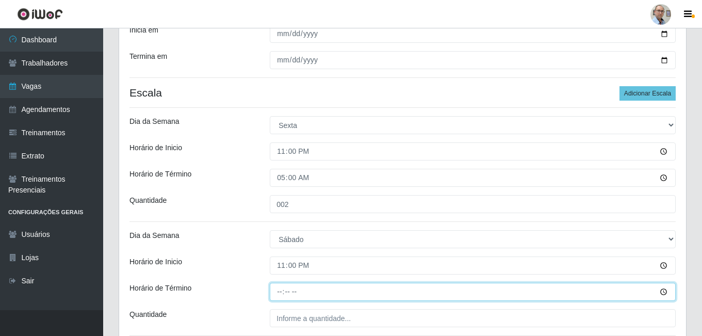
type input "05:00"
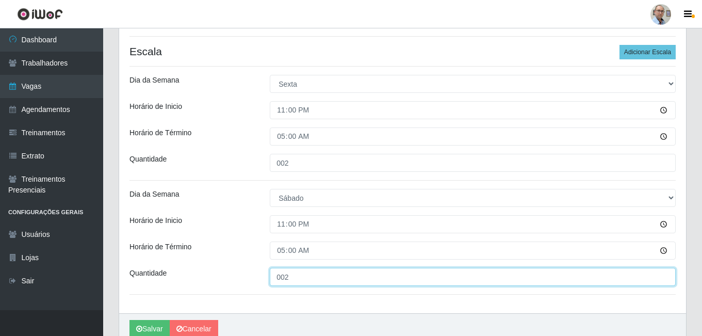
scroll to position [243, 0]
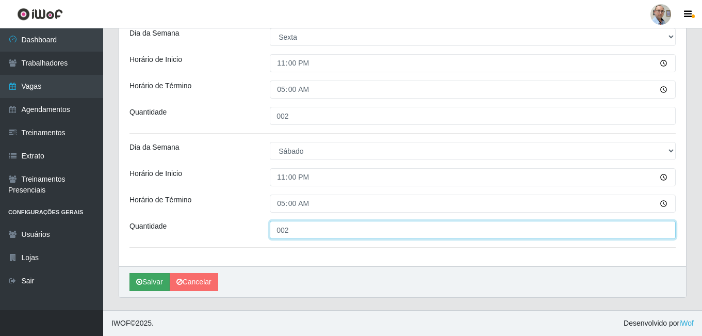
type input "002"
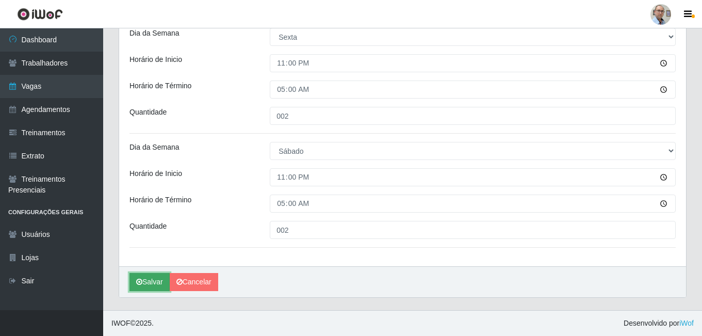
click at [147, 285] on button "Salvar" at bounding box center [149, 282] width 40 height 18
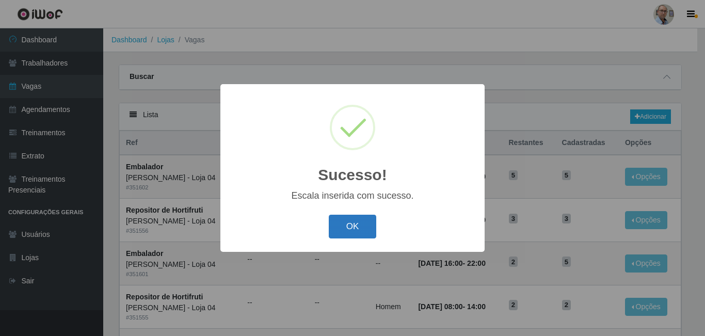
click at [355, 230] on button "OK" at bounding box center [353, 227] width 48 height 24
